Goal: Information Seeking & Learning: Learn about a topic

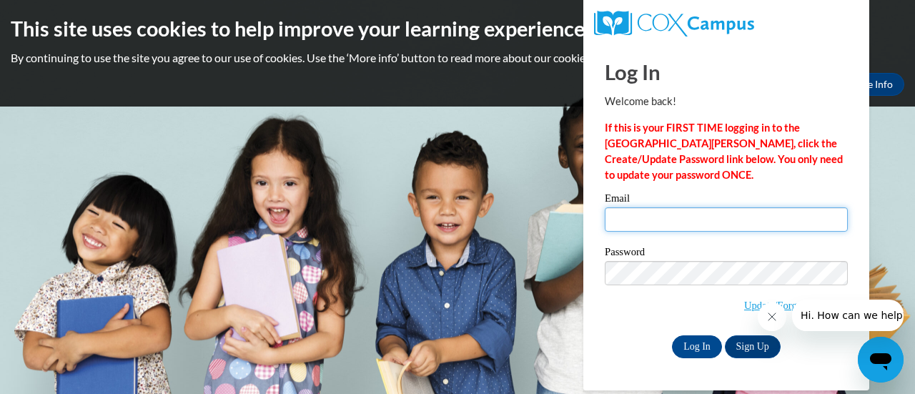
type input "jennifer.colson@rusd.org"
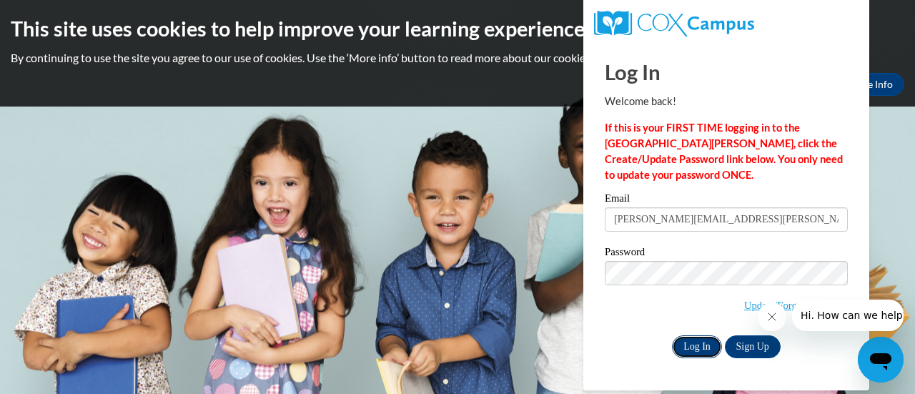
click at [701, 347] on input "Log In" at bounding box center [697, 346] width 50 height 23
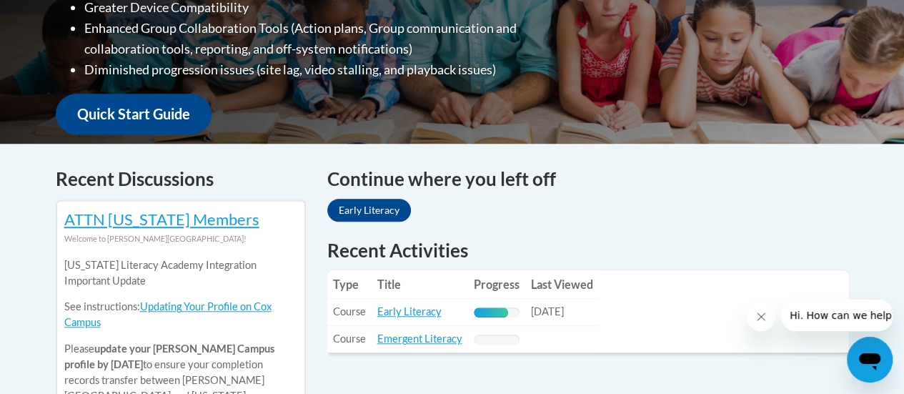
scroll to position [466, 0]
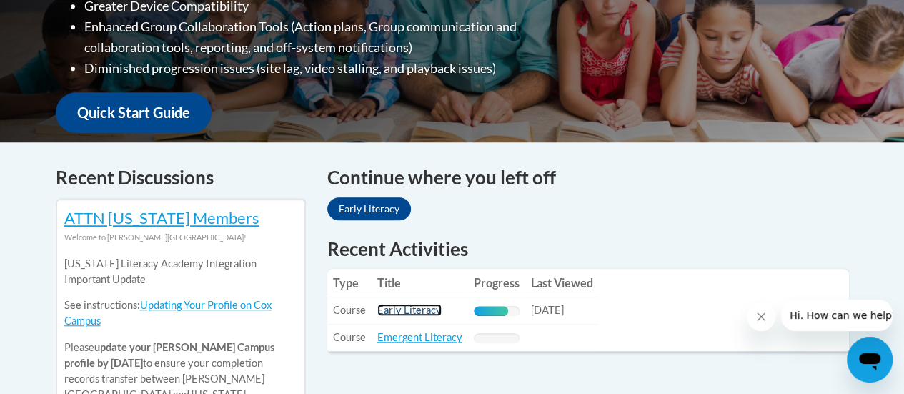
click at [407, 309] on link "Early Literacy" at bounding box center [409, 310] width 64 height 12
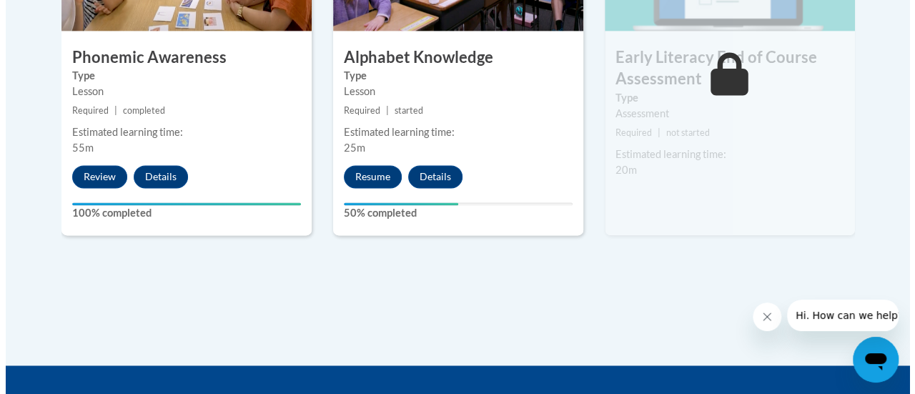
scroll to position [988, 0]
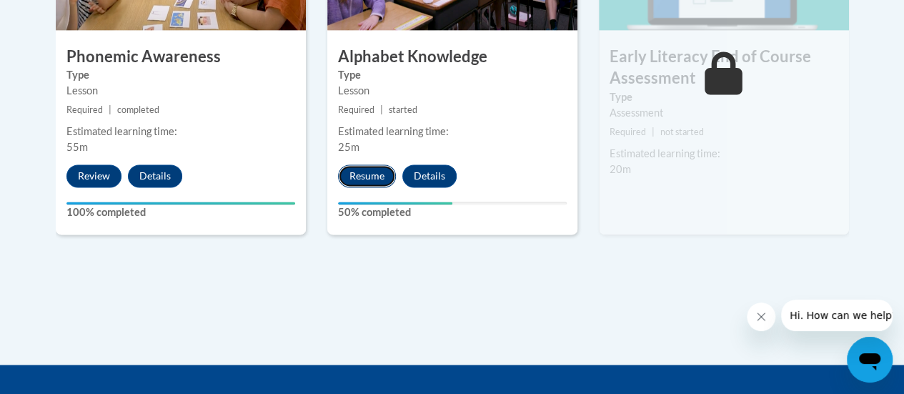
click at [369, 170] on button "Resume" at bounding box center [367, 175] width 58 height 23
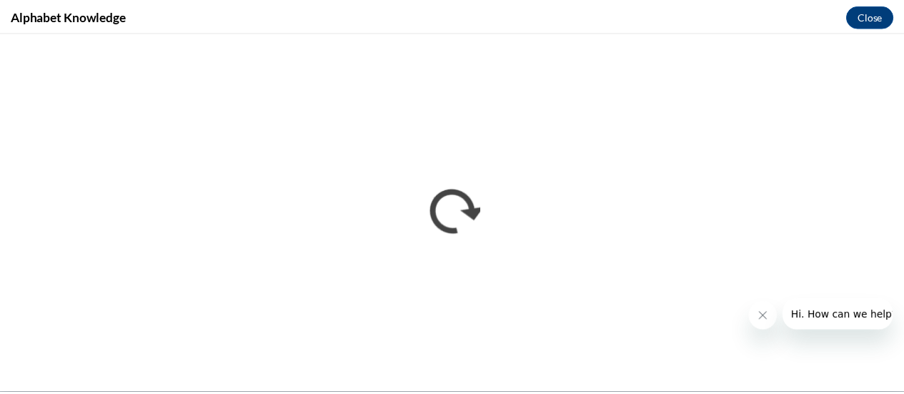
scroll to position [0, 0]
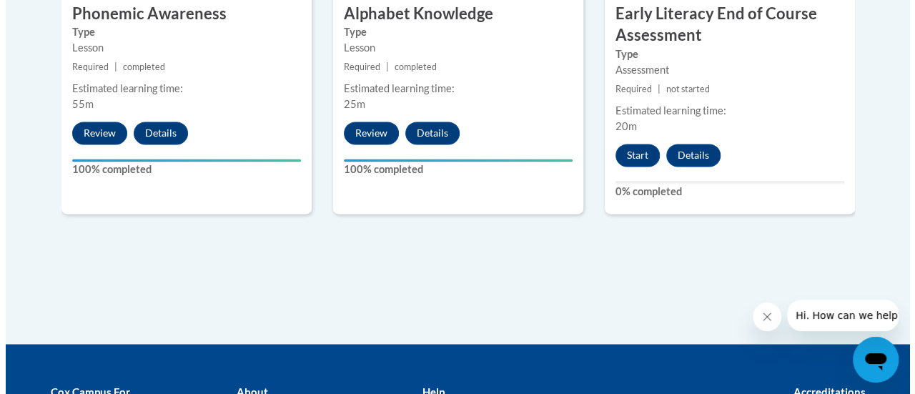
scroll to position [1027, 0]
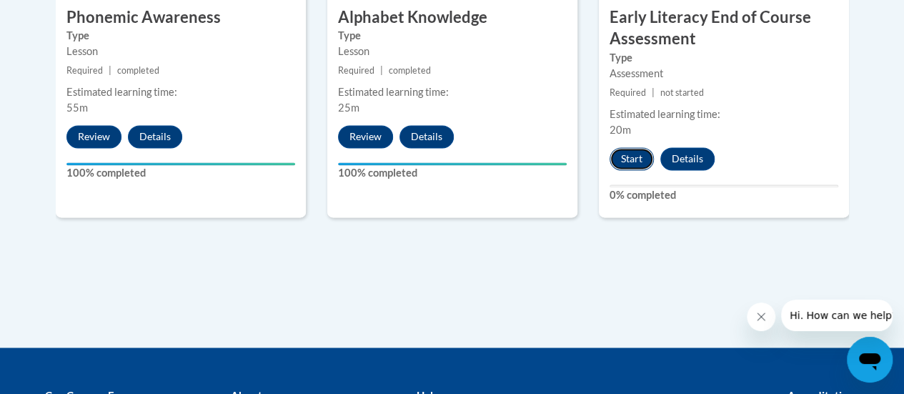
click at [614, 164] on button "Start" at bounding box center [632, 158] width 44 height 23
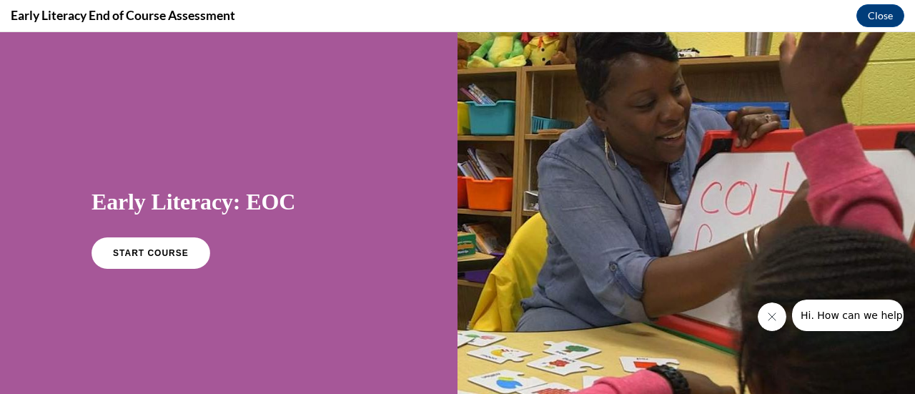
scroll to position [0, 0]
click at [151, 249] on span "START COURSE" at bounding box center [150, 253] width 79 height 11
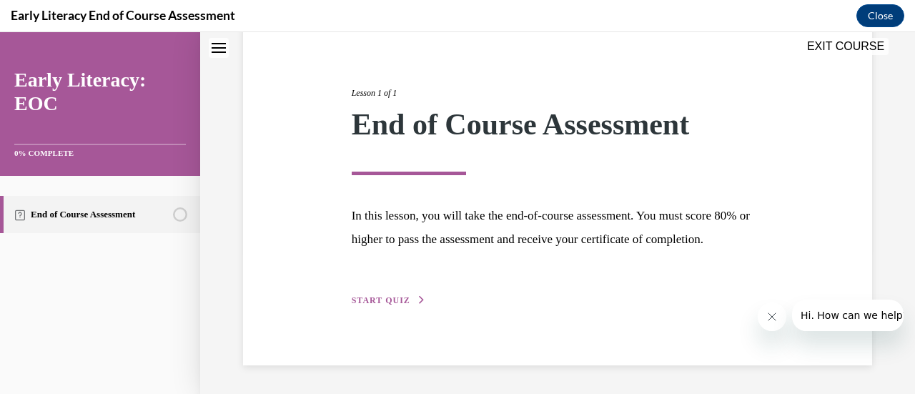
scroll to position [167, 0]
